Goal: Task Accomplishment & Management: Manage account settings

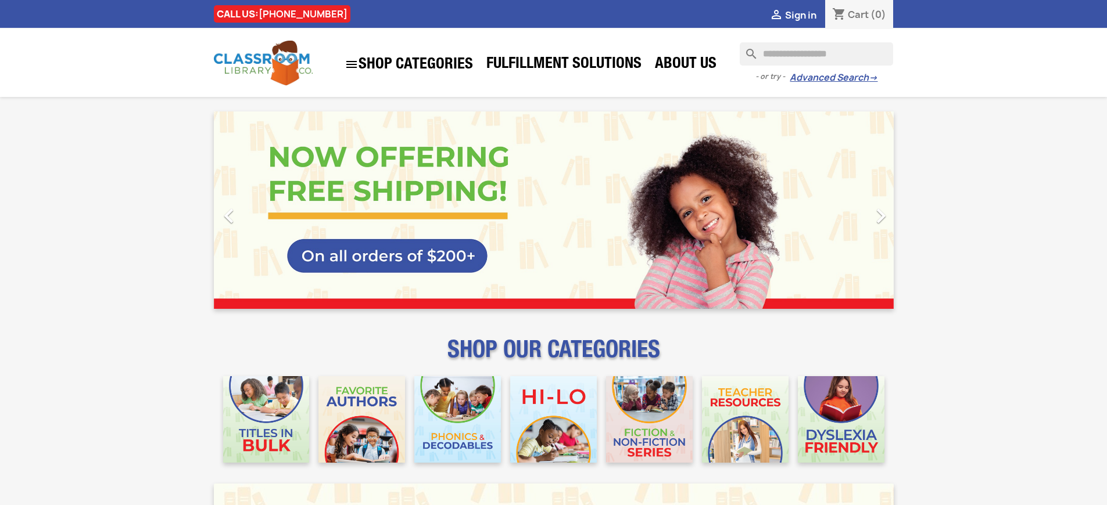
click at [800, 15] on span "Sign in" at bounding box center [800, 15] width 31 height 13
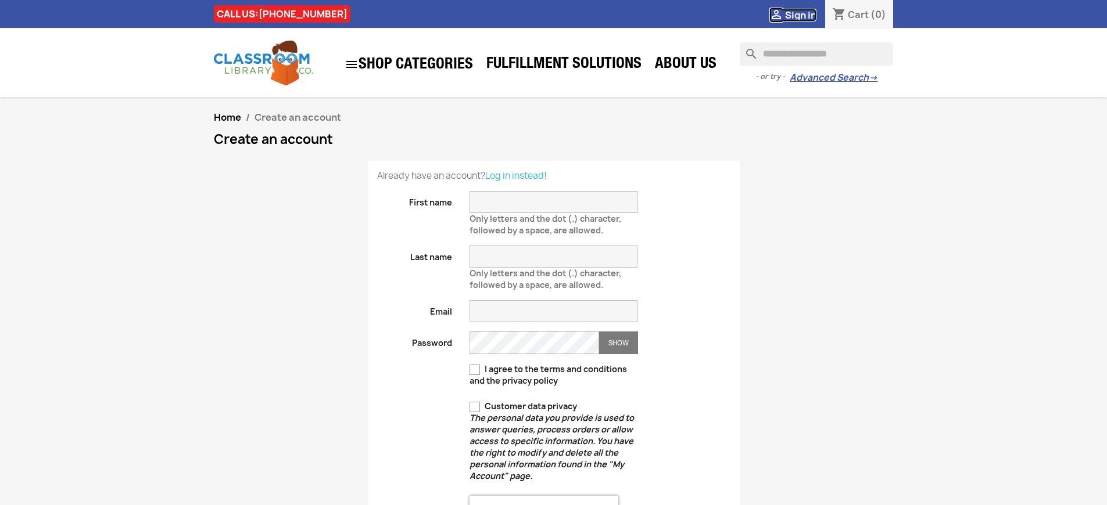
click at [800, 15] on span "Sign in" at bounding box center [800, 15] width 31 height 13
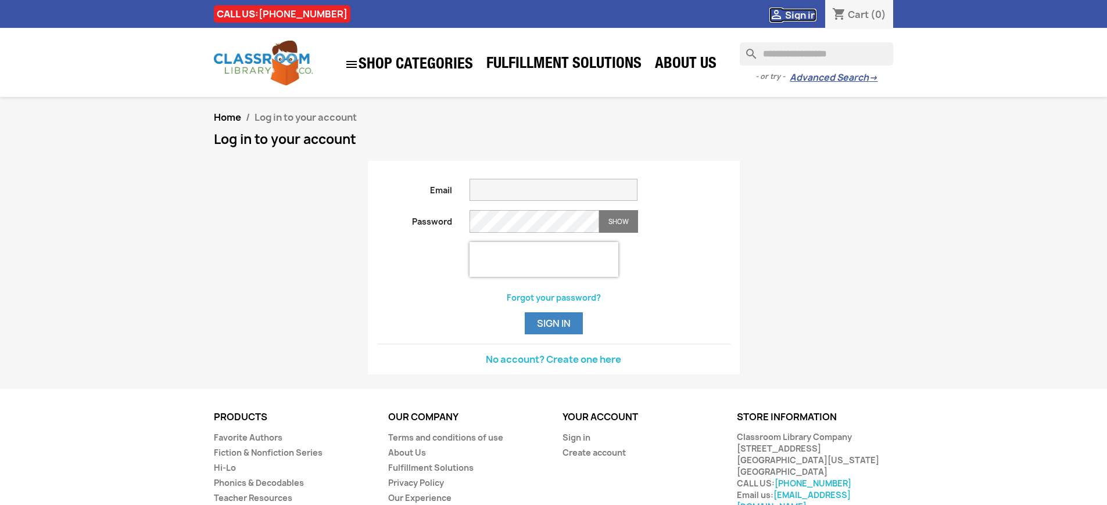
click at [800, 15] on span "Sign in" at bounding box center [800, 15] width 31 height 13
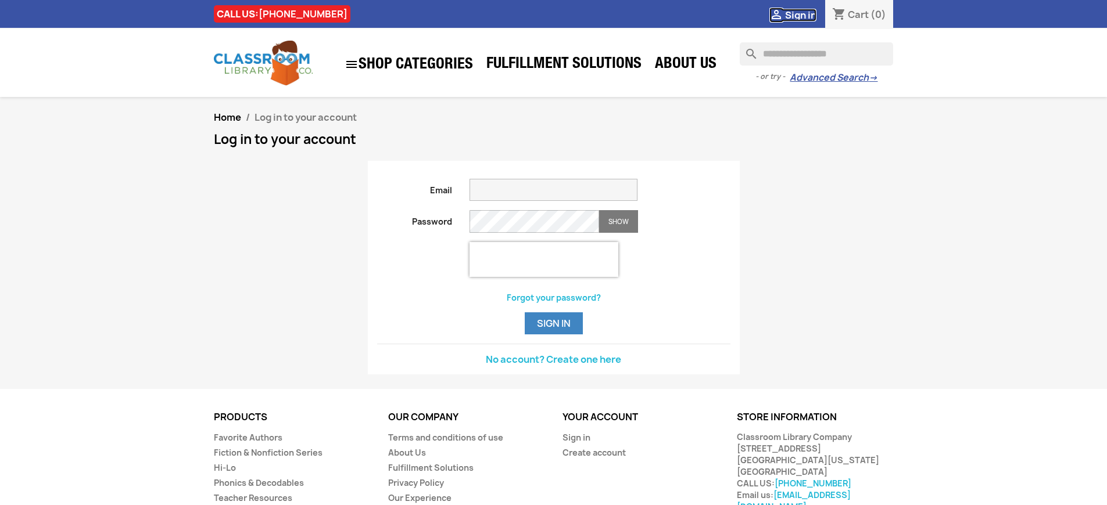
click at [800, 15] on span "Sign in" at bounding box center [800, 15] width 31 height 13
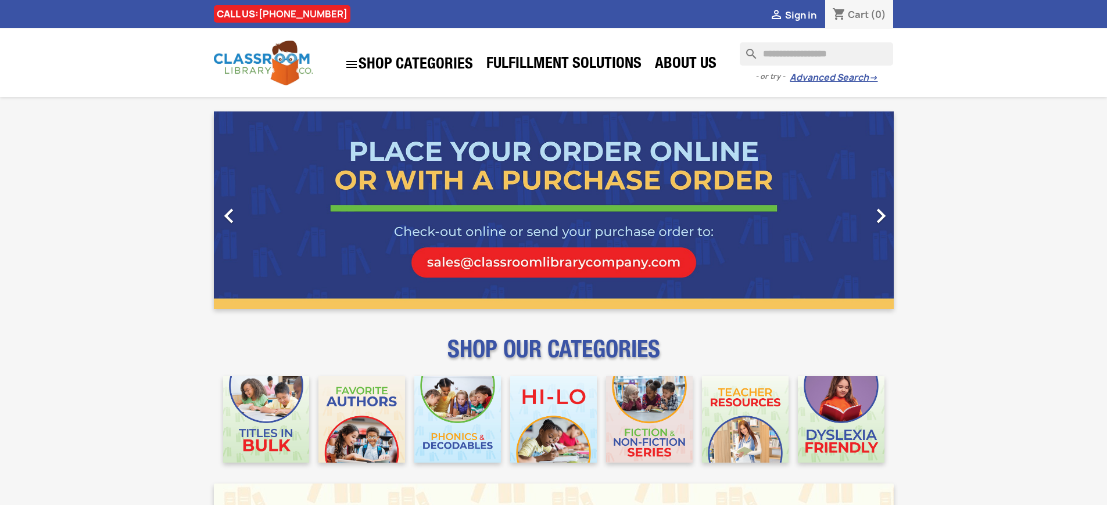
click at [800, 15] on span "Sign in" at bounding box center [800, 15] width 31 height 13
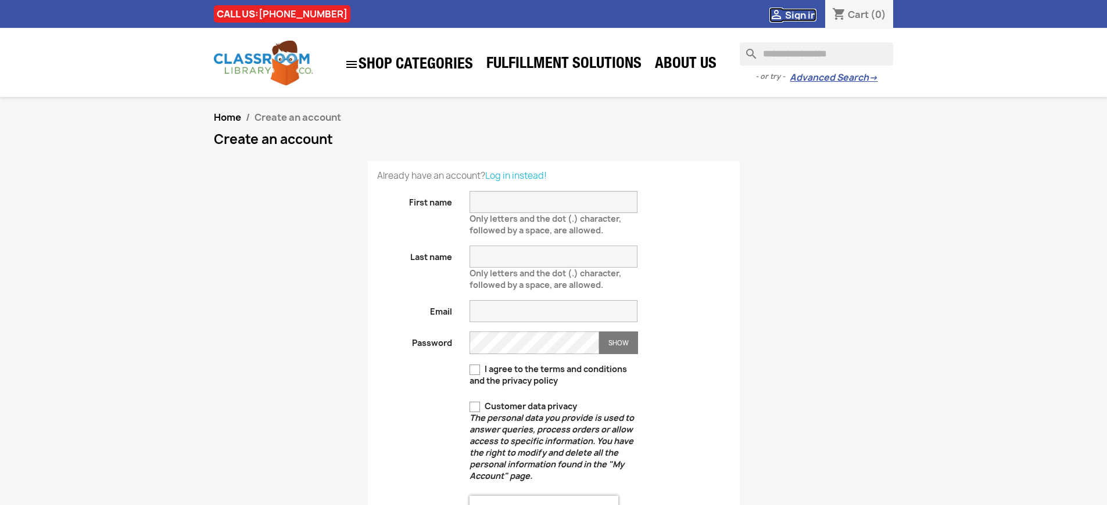
click at [800, 15] on span "Sign in" at bounding box center [800, 15] width 31 height 13
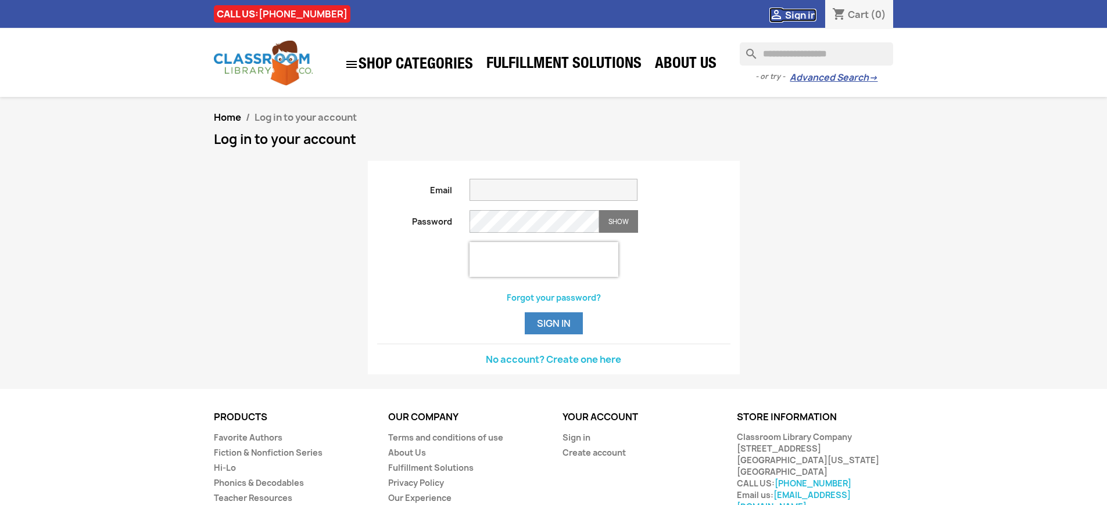
click at [800, 15] on span "Sign in" at bounding box center [800, 15] width 31 height 13
click at [553, 335] on button "Sign in" at bounding box center [554, 324] width 58 height 22
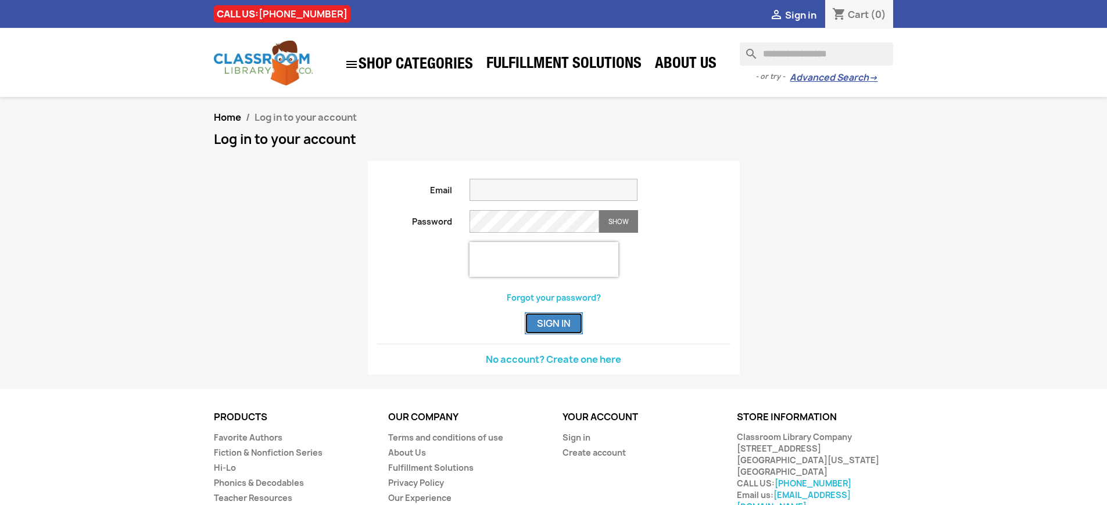
click at [553, 335] on button "Sign in" at bounding box center [554, 324] width 58 height 22
